Goal: Use online tool/utility: Utilize a website feature to perform a specific function

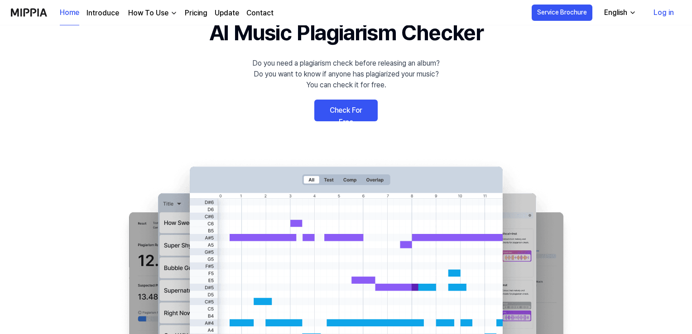
click at [367, 108] on link "Check For Free" at bounding box center [346, 111] width 63 height 22
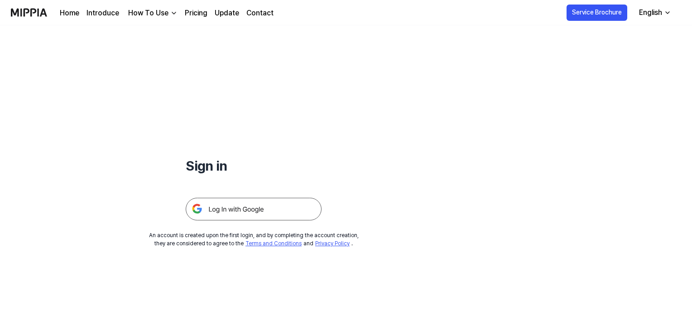
click at [274, 209] on img at bounding box center [254, 209] width 136 height 23
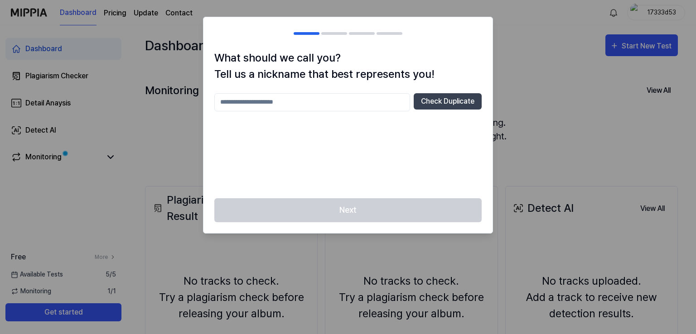
click at [526, 121] on div at bounding box center [348, 167] width 696 height 334
click at [379, 102] on input "text" at bounding box center [312, 102] width 196 height 18
click at [437, 95] on button "Check Duplicate" at bounding box center [448, 101] width 68 height 16
click at [329, 108] on input "***" at bounding box center [312, 102] width 196 height 18
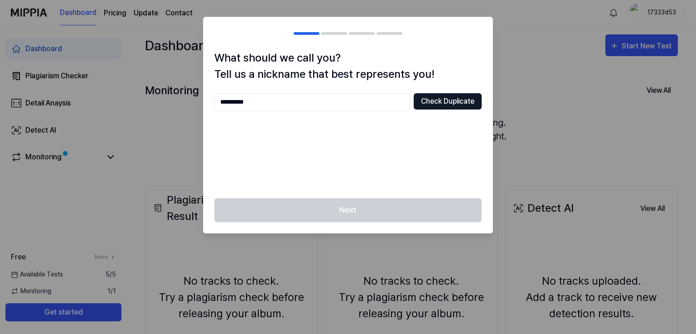
type input "**********"
click at [477, 98] on button "Check Duplicate" at bounding box center [448, 101] width 68 height 16
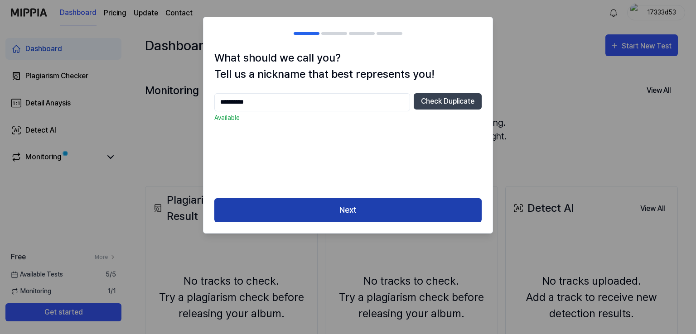
click at [379, 203] on button "Next" at bounding box center [347, 210] width 267 height 24
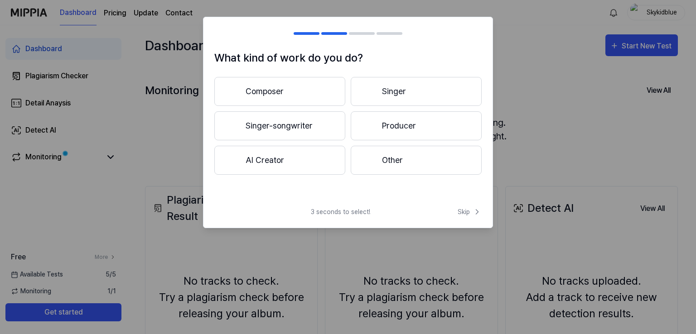
click at [304, 93] on button "Composer" at bounding box center [279, 91] width 131 height 29
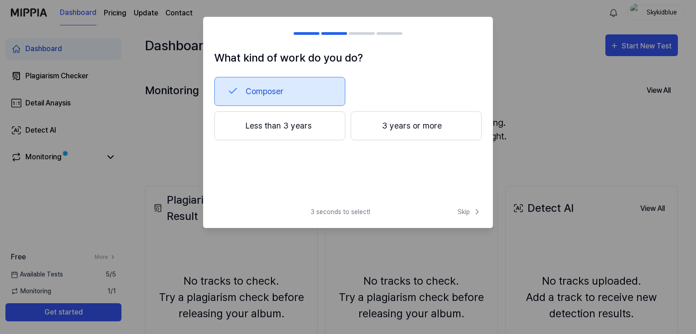
click at [403, 133] on button "3 years or more" at bounding box center [416, 125] width 131 height 29
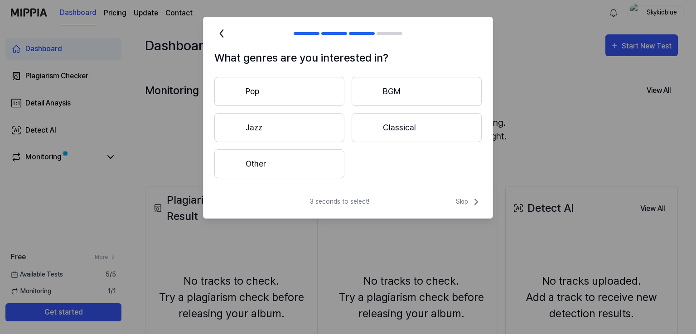
drag, startPoint x: 379, startPoint y: 90, endPoint x: 414, endPoint y: 66, distance: 43.0
click at [414, 66] on div "What genres are you interested in? Pop BGM Jazz Classical Other" at bounding box center [347, 120] width 289 height 140
click at [300, 171] on button "Other" at bounding box center [279, 164] width 130 height 29
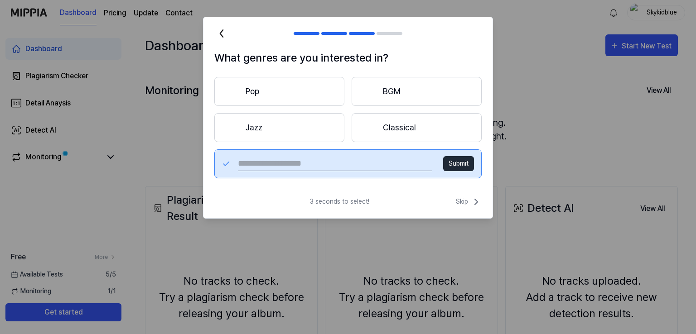
click at [405, 127] on button "Classical" at bounding box center [417, 127] width 130 height 29
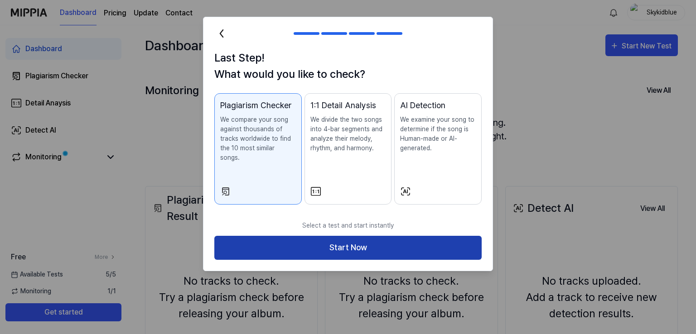
click at [373, 239] on button "Start Now" at bounding box center [347, 248] width 267 height 24
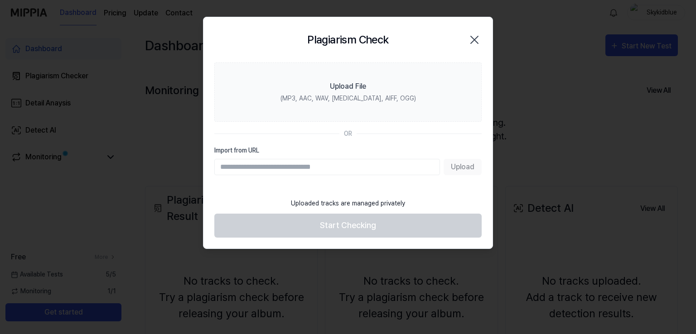
click at [477, 32] on div "Plagiarism Check Close" at bounding box center [347, 40] width 267 height 24
click at [475, 39] on icon "button" at bounding box center [474, 39] width 7 height 7
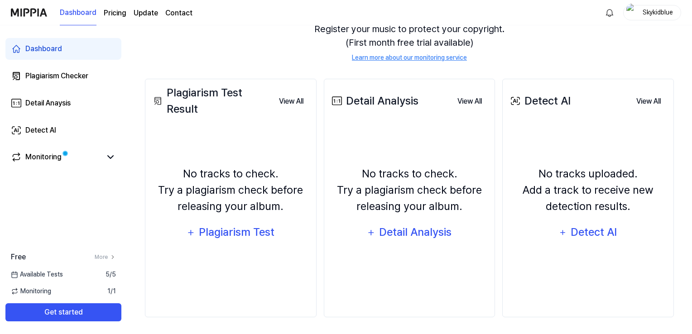
scroll to position [109, 0]
